Goal: Information Seeking & Learning: Learn about a topic

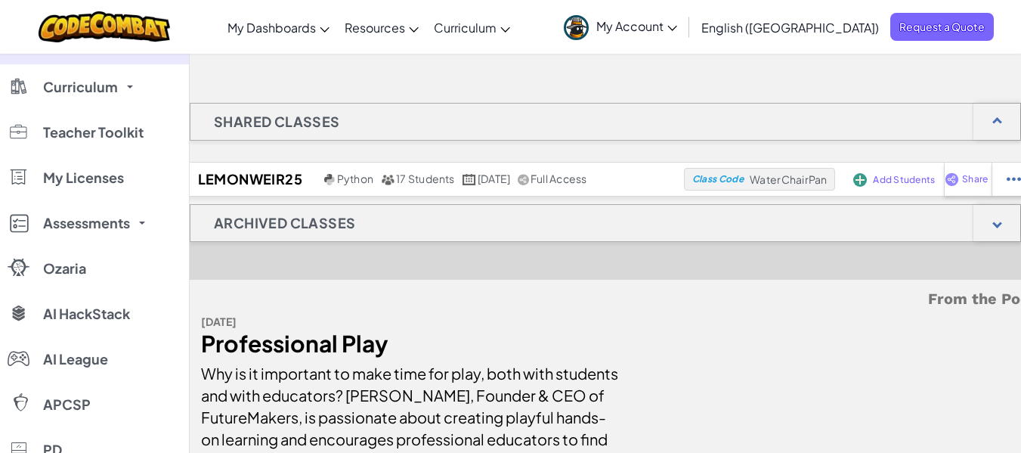
scroll to position [228, 0]
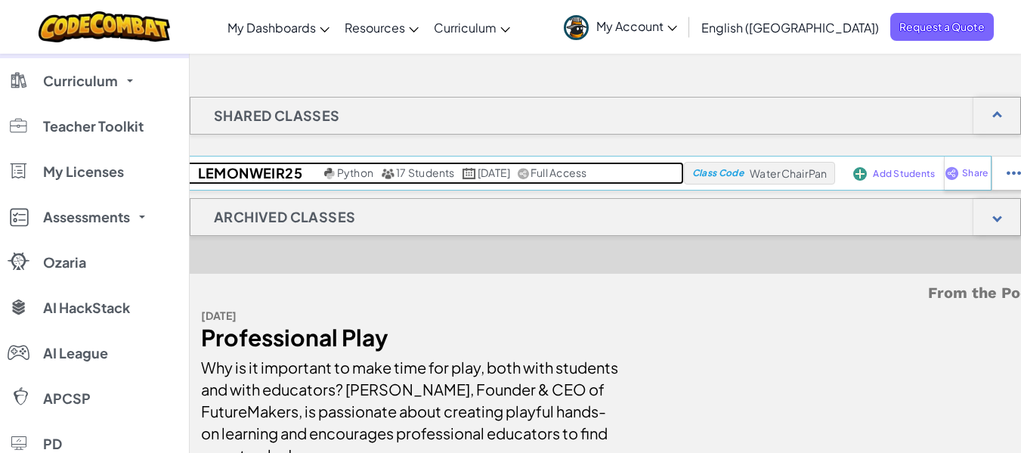
click at [412, 168] on span "17 Students" at bounding box center [425, 172] width 59 height 14
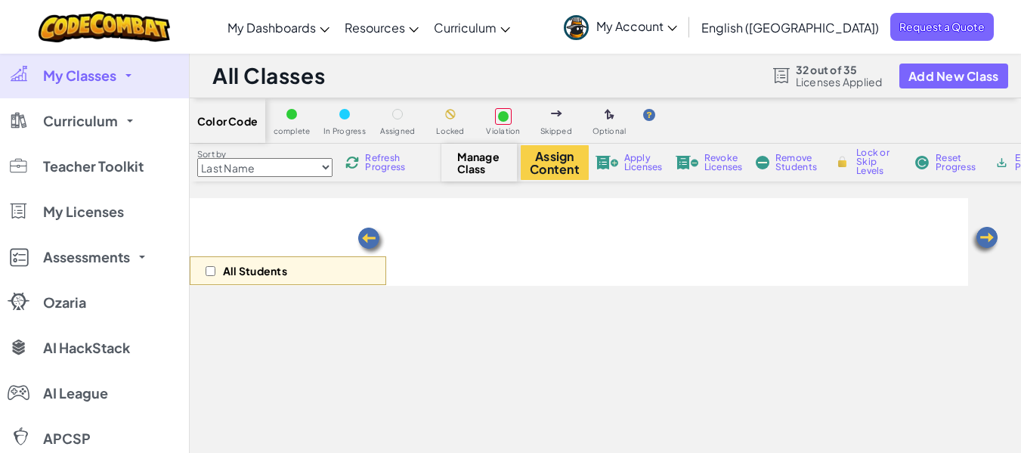
select select "560f1a9f22961295f9427742"
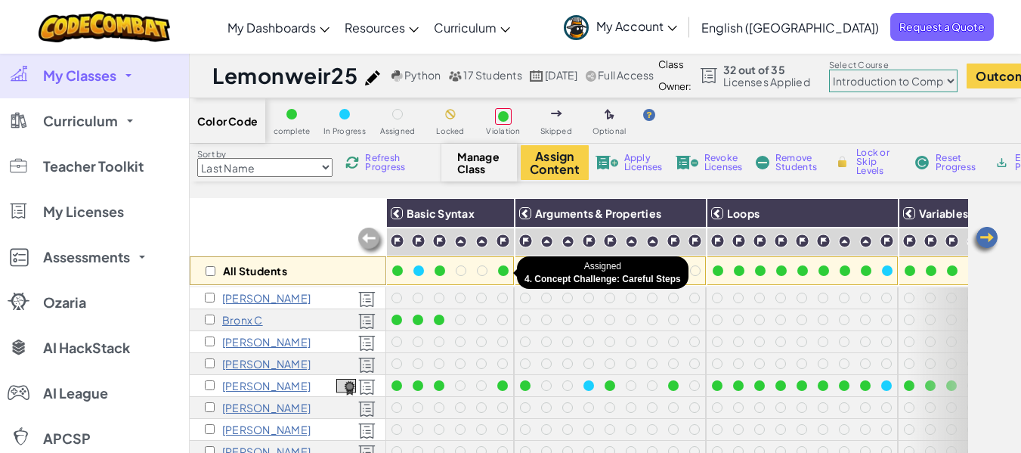
scroll to position [50, 0]
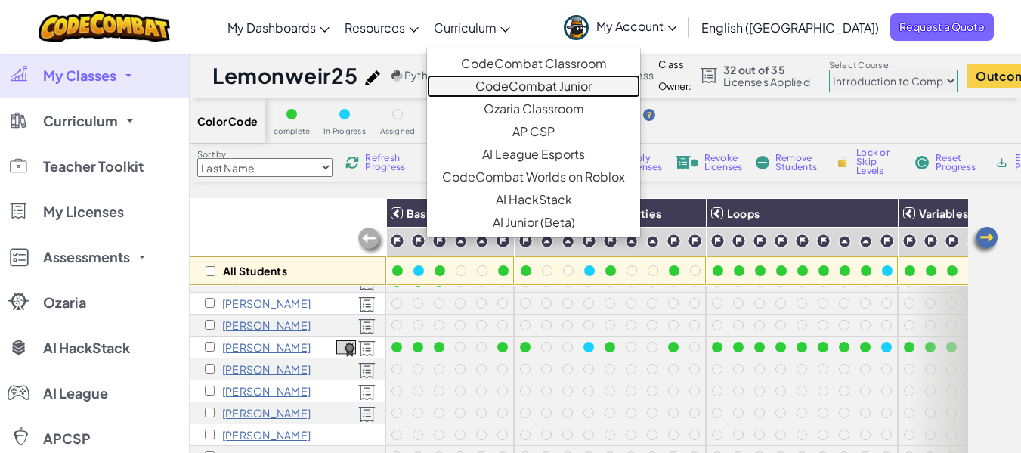
click at [555, 93] on link "CodeCombat Junior" at bounding box center [533, 86] width 213 height 23
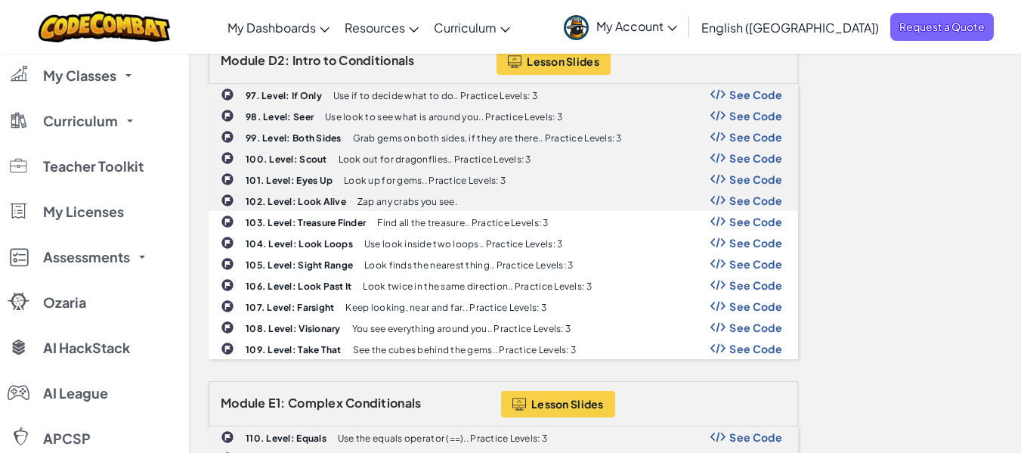
scroll to position [2780, 0]
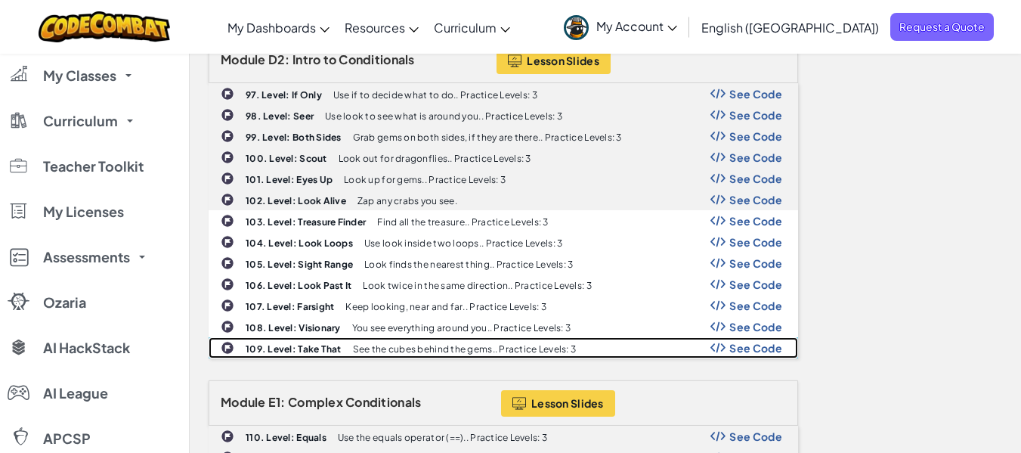
click at [741, 341] on span "See Code" at bounding box center [755, 347] width 53 height 12
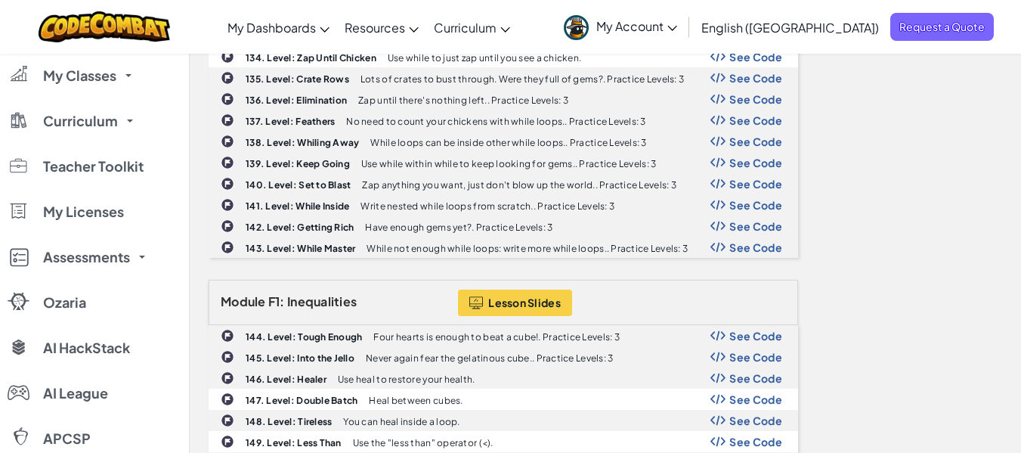
scroll to position [4146, 0]
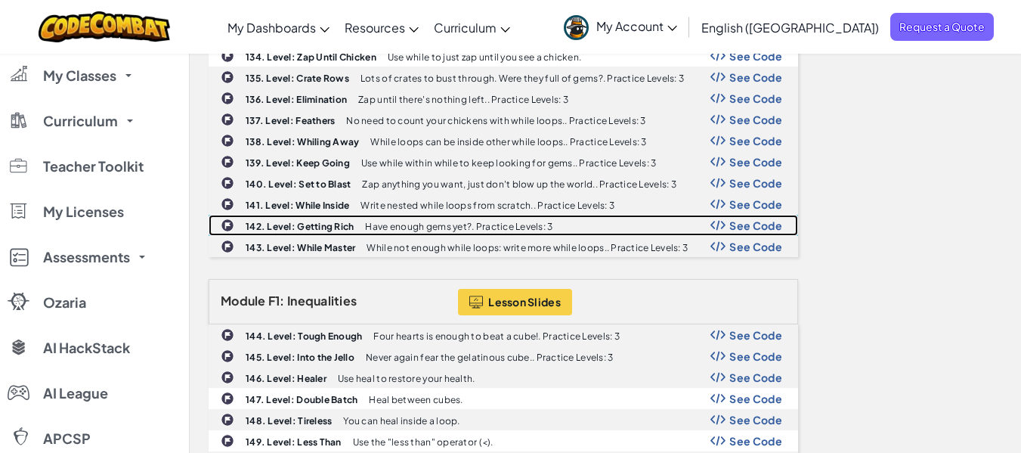
click at [750, 219] on span "See Code" at bounding box center [755, 225] width 53 height 12
